Goal: Check status: Check status

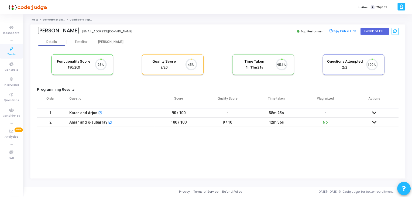
scroll to position [11, 14]
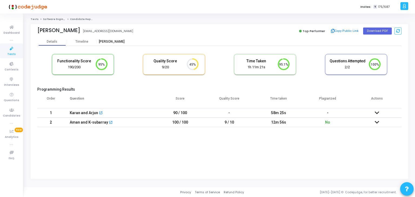
click at [119, 42] on div "[PERSON_NAME]" at bounding box center [112, 42] width 30 height 4
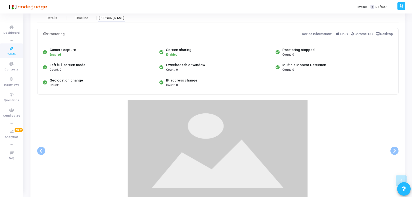
scroll to position [108, 0]
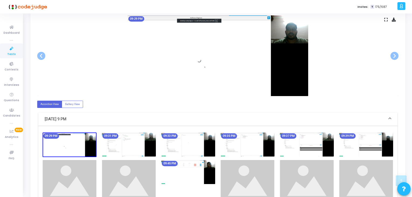
click at [242, 143] on img at bounding box center [248, 145] width 54 height 24
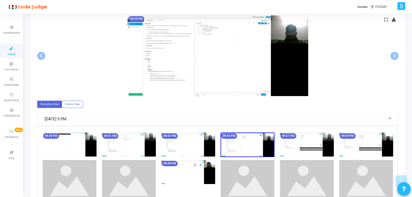
click at [303, 144] on img at bounding box center [307, 145] width 54 height 24
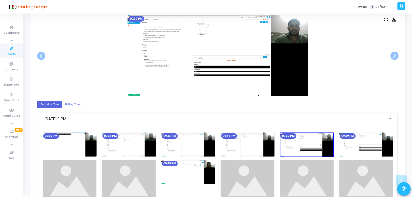
click at [361, 140] on img at bounding box center [367, 145] width 54 height 24
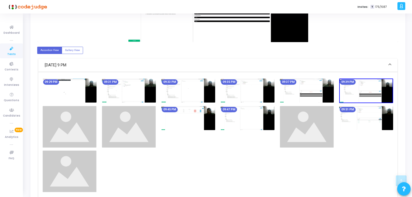
click at [256, 118] on img at bounding box center [248, 118] width 54 height 24
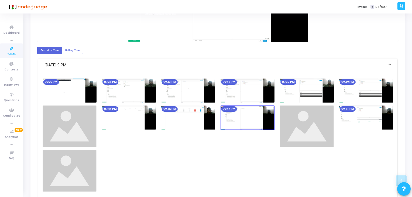
scroll to position [81, 0]
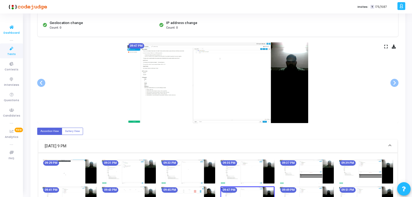
click at [4, 31] on link "Dashboard" at bounding box center [11, 29] width 23 height 15
